Goal: Navigation & Orientation: Find specific page/section

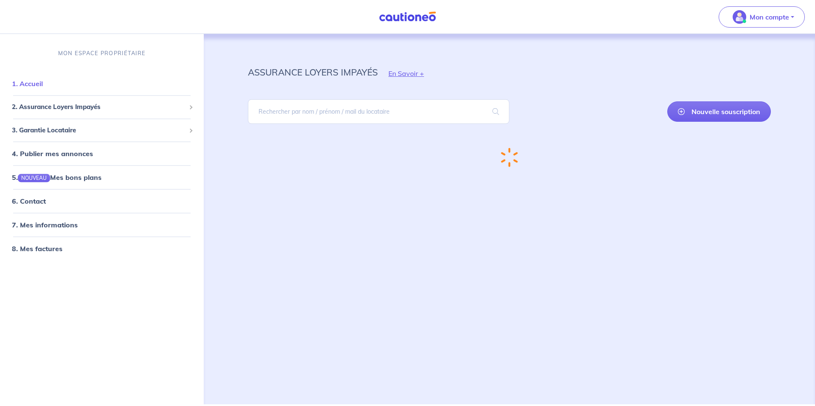
click at [26, 80] on link "1. Accueil" at bounding box center [27, 83] width 31 height 8
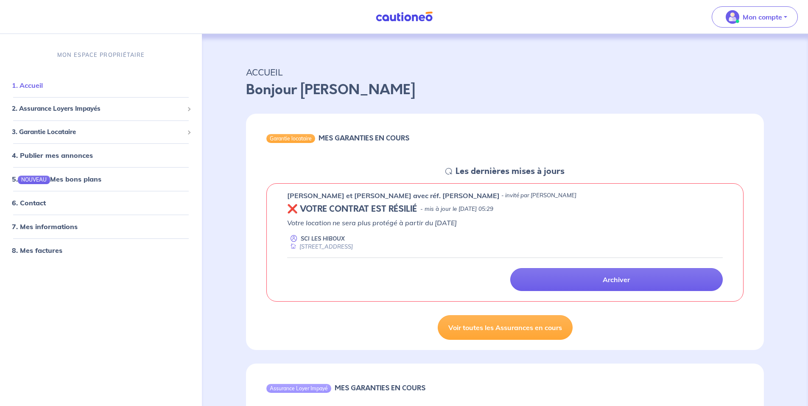
click at [28, 81] on link "1. Accueil" at bounding box center [27, 85] width 31 height 8
click at [420, 15] on img at bounding box center [405, 16] width 64 height 11
click at [43, 129] on span "3. Garantie Locataire" at bounding box center [98, 132] width 172 height 10
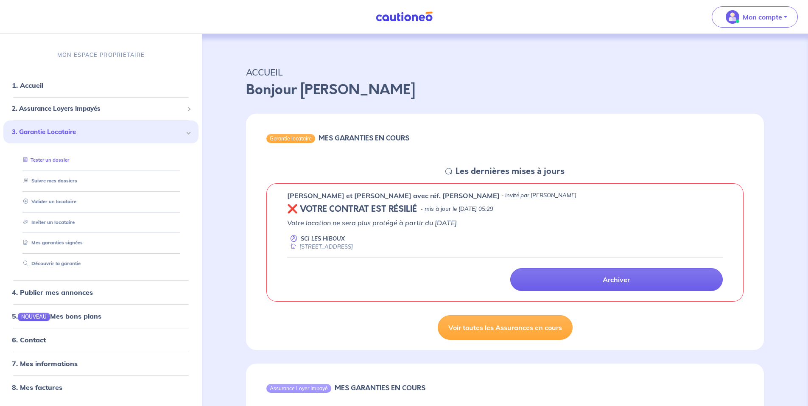
click at [43, 157] on link "Tester un dossier" at bounding box center [44, 160] width 49 height 6
click at [76, 106] on span "2. Assurance Loyers Impayés" at bounding box center [98, 109] width 172 height 10
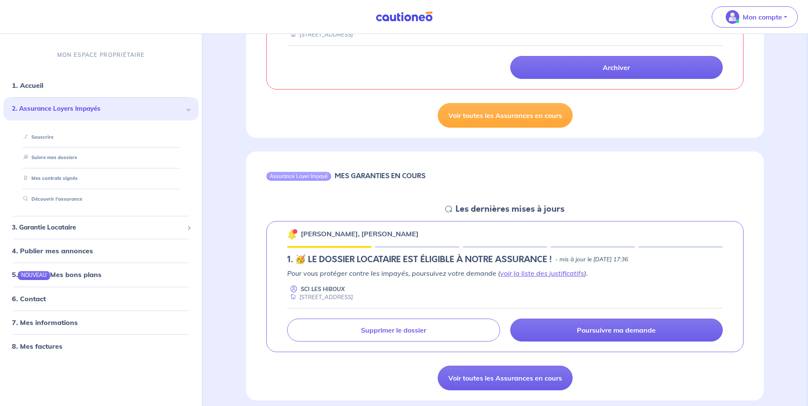
scroll to position [283, 0]
